Goal: Find specific page/section: Find specific page/section

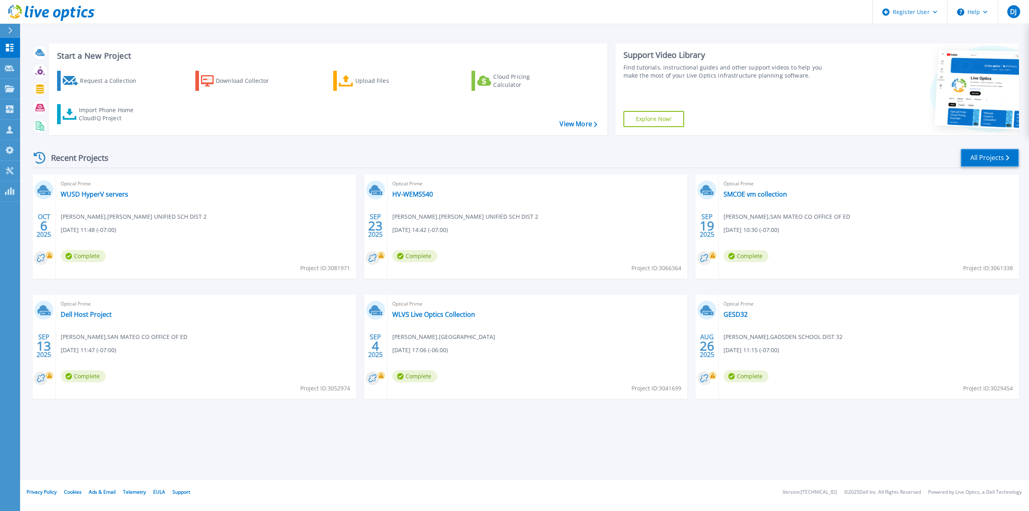
click at [979, 157] on link "All Projects" at bounding box center [989, 158] width 58 height 18
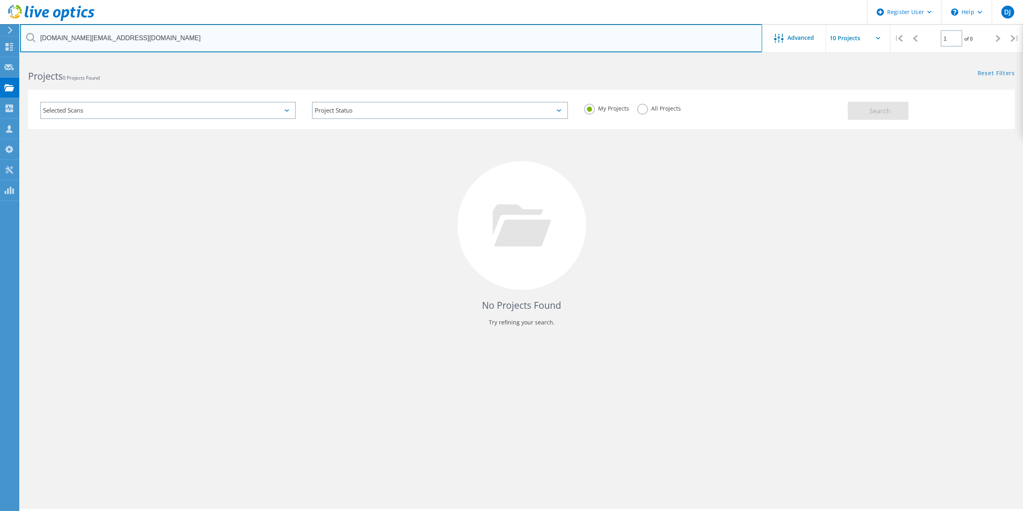
click at [105, 38] on input "[DOMAIN_NAME][EMAIL_ADDRESS][DOMAIN_NAME]" at bounding box center [391, 38] width 742 height 28
type input "a"
type input "Bachem"
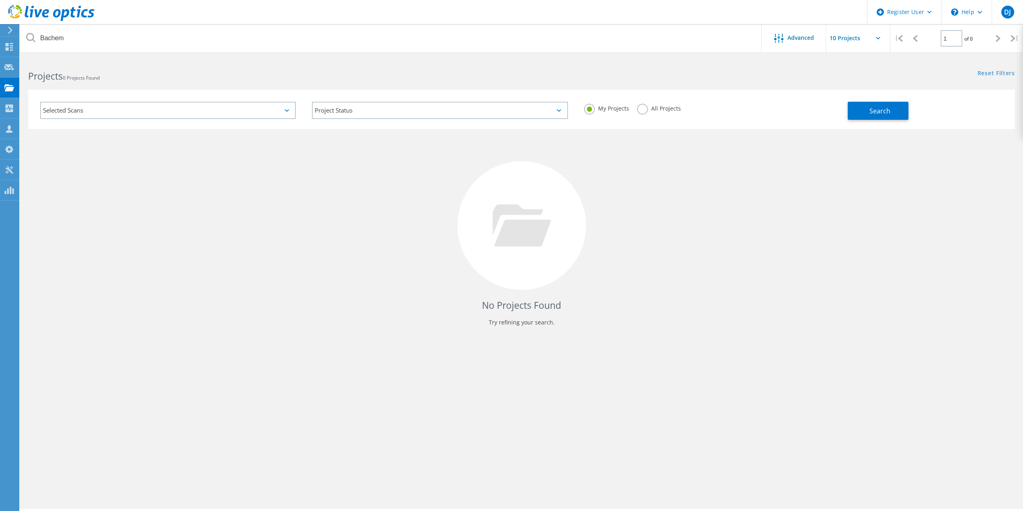
click at [644, 104] on label "All Projects" at bounding box center [659, 108] width 44 height 8
click at [0, 0] on input "All Projects" at bounding box center [0, 0] width 0 height 0
click at [862, 103] on button "Search" at bounding box center [878, 111] width 61 height 18
